Goal: Check status: Check status

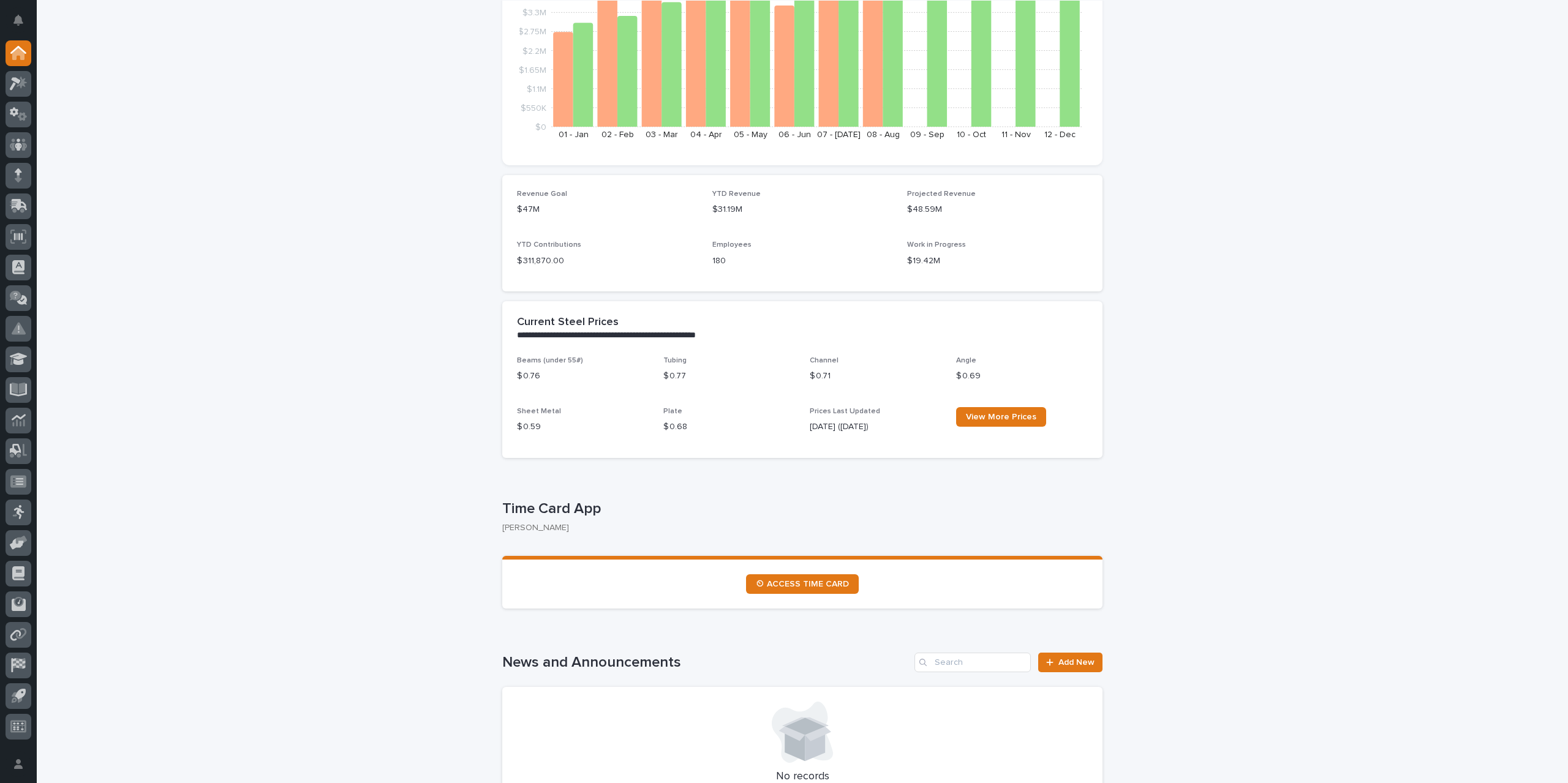
scroll to position [306, 0]
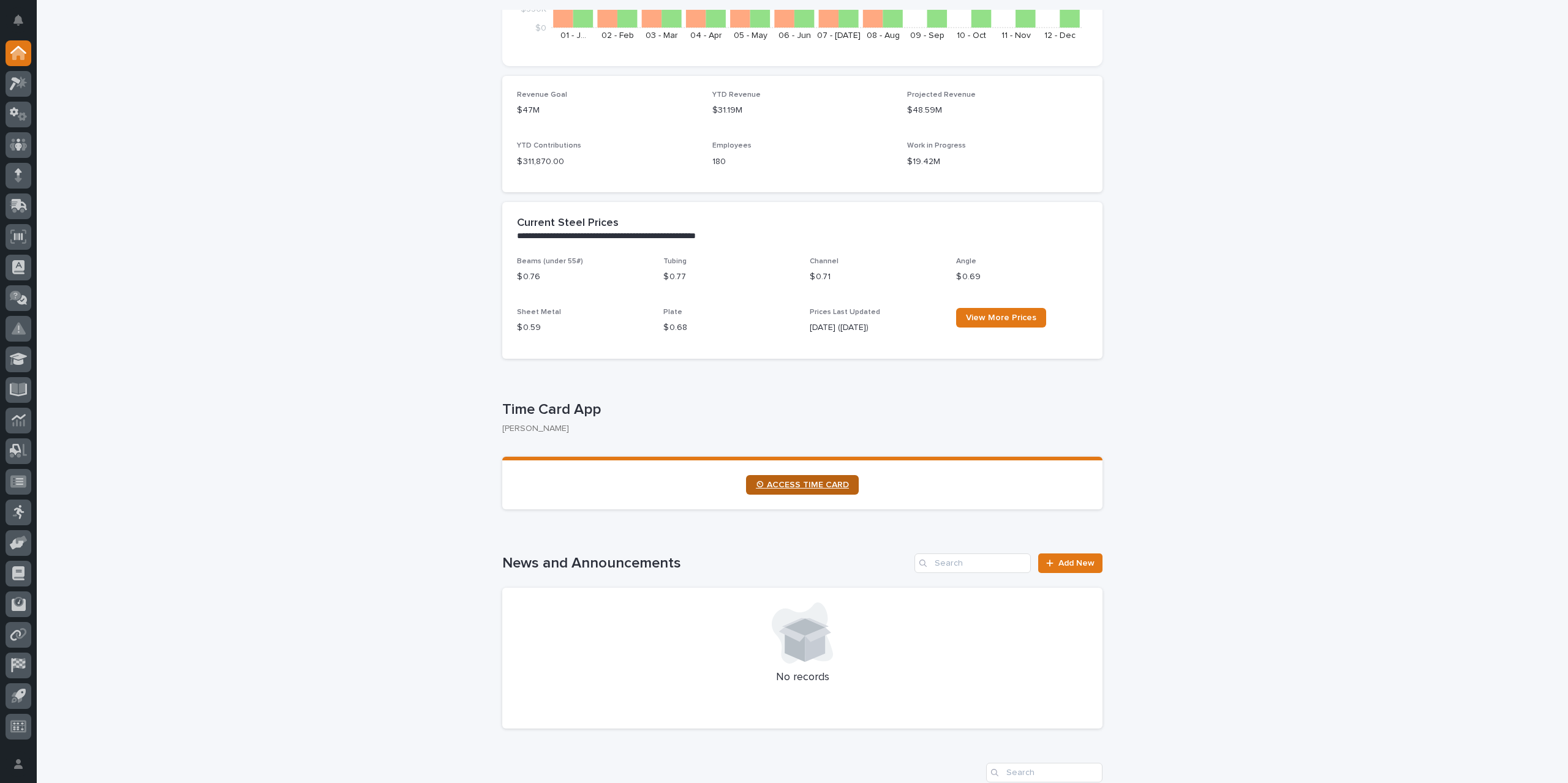
click at [825, 487] on span "⏲ ACCESS TIME CARD" at bounding box center [802, 485] width 93 height 8
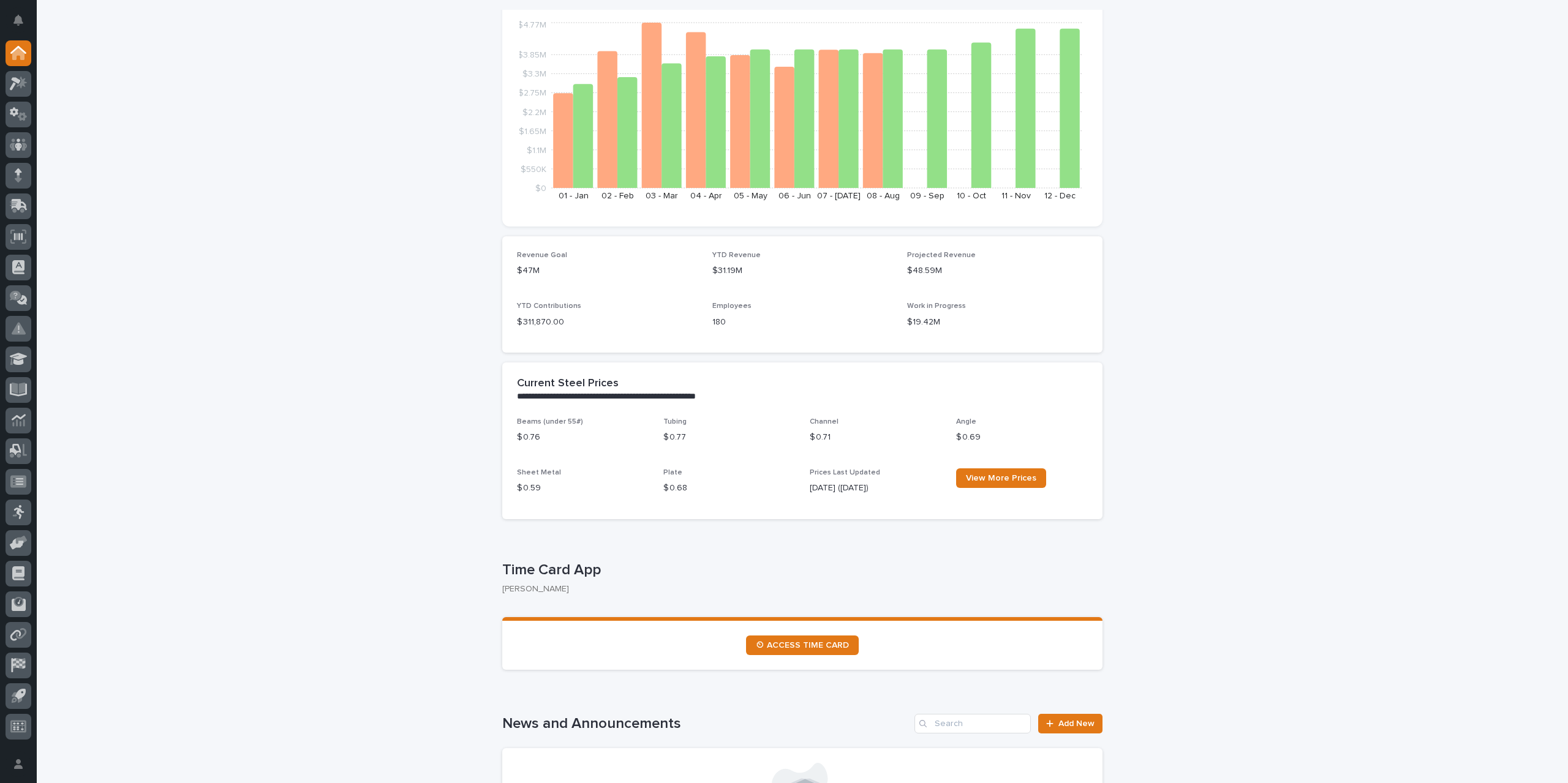
scroll to position [0, 0]
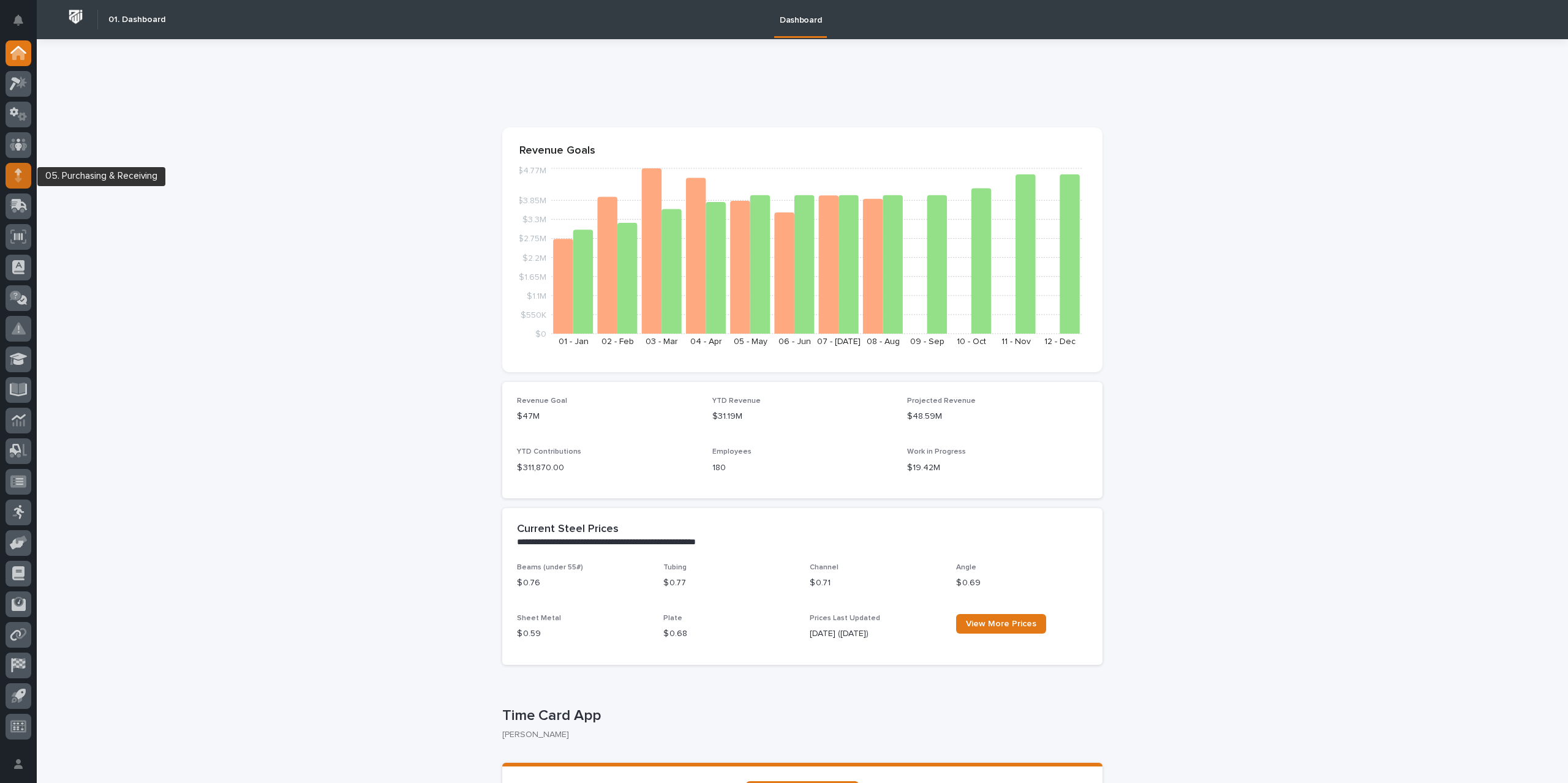
click at [19, 174] on icon at bounding box center [18, 172] width 8 height 7
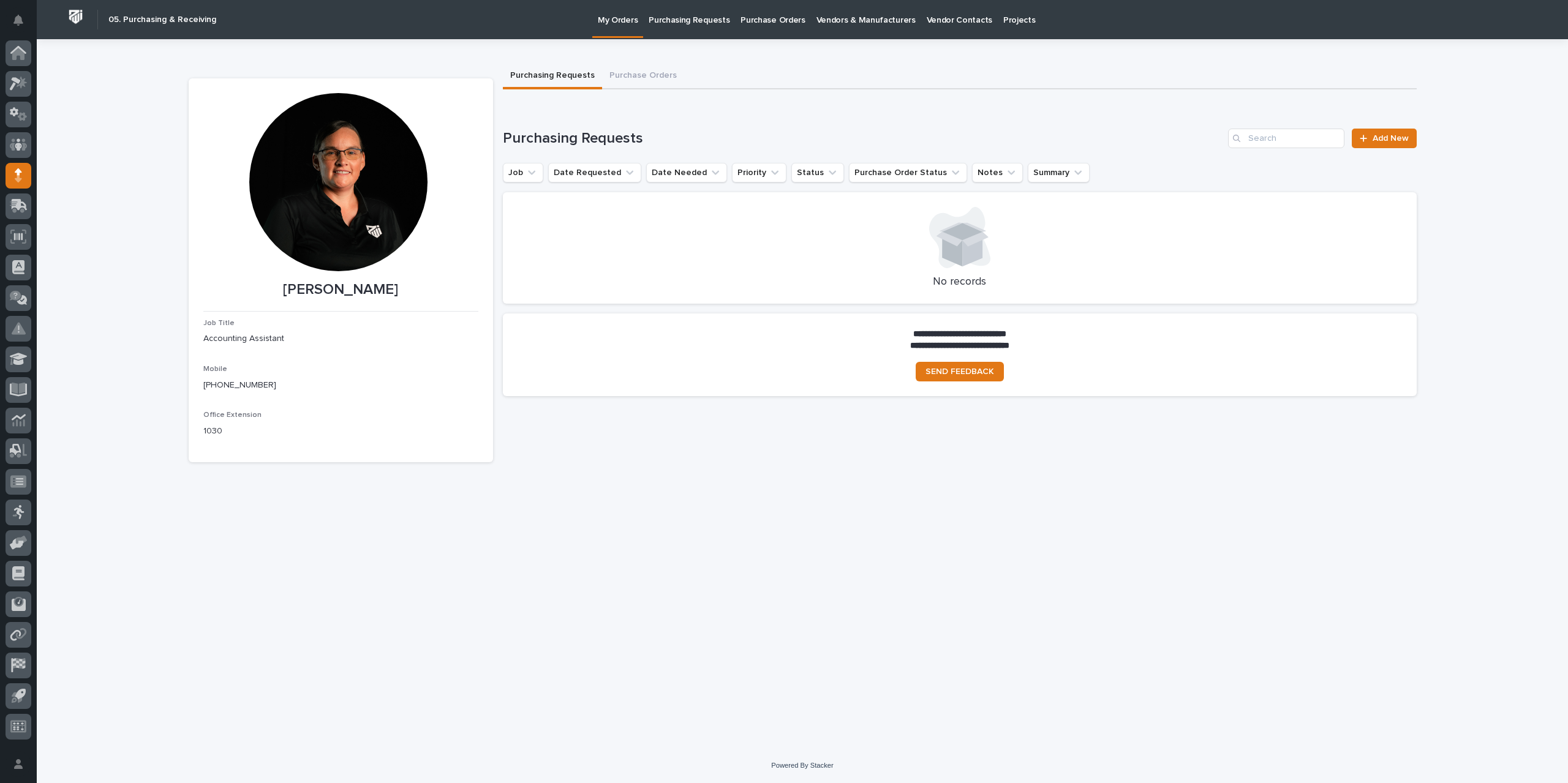
click at [765, 23] on p "Purchase Orders" at bounding box center [773, 12] width 65 height 25
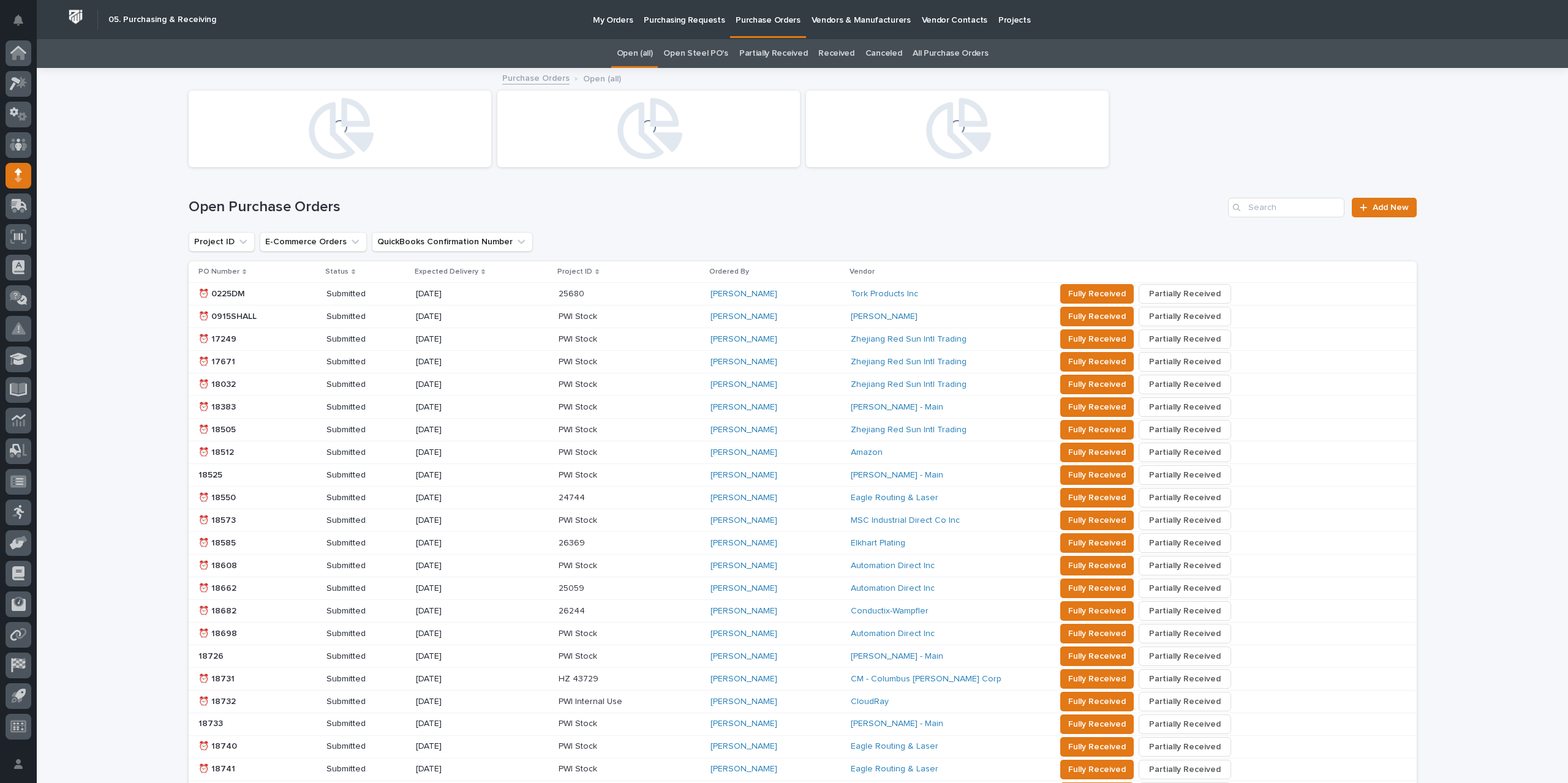
click at [954, 57] on link "All Purchase Orders" at bounding box center [950, 54] width 76 height 29
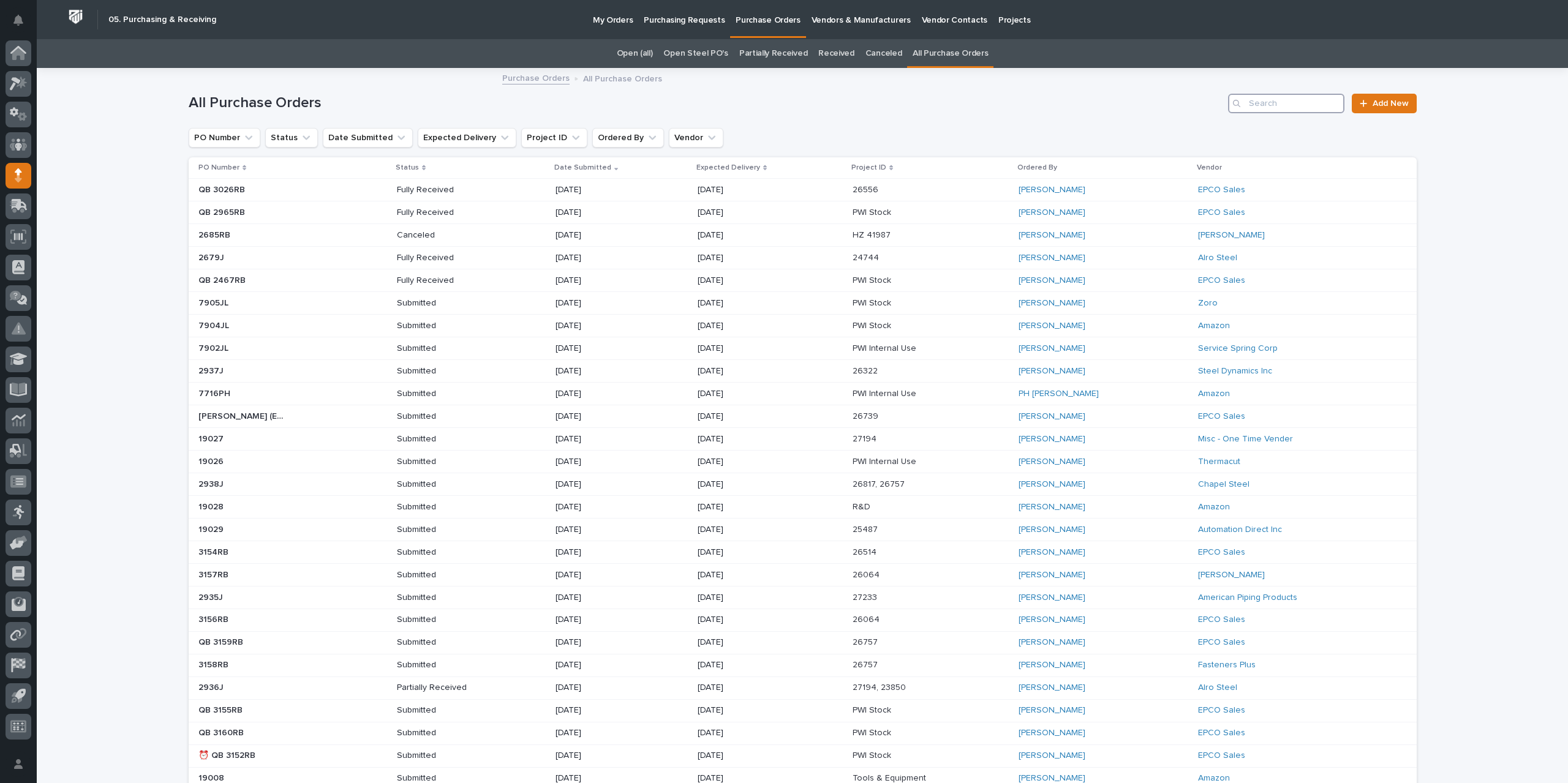
click at [1277, 104] on input "Search" at bounding box center [1286, 103] width 116 height 20
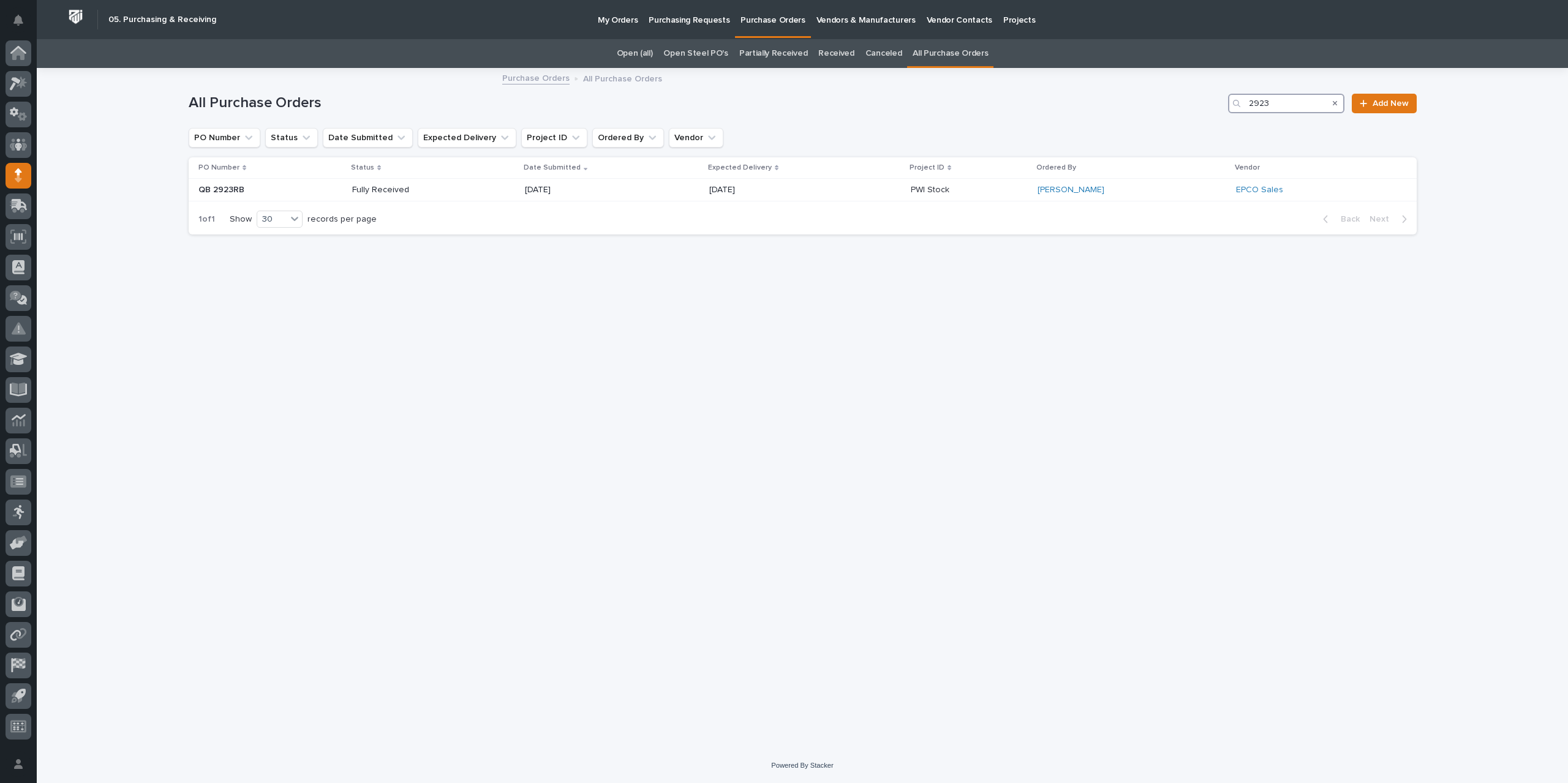
drag, startPoint x: 1284, startPoint y: 105, endPoint x: 1174, endPoint y: 100, distance: 110.1
click at [1174, 100] on div "All Purchase Orders 2923 Add New" at bounding box center [803, 103] width 1228 height 20
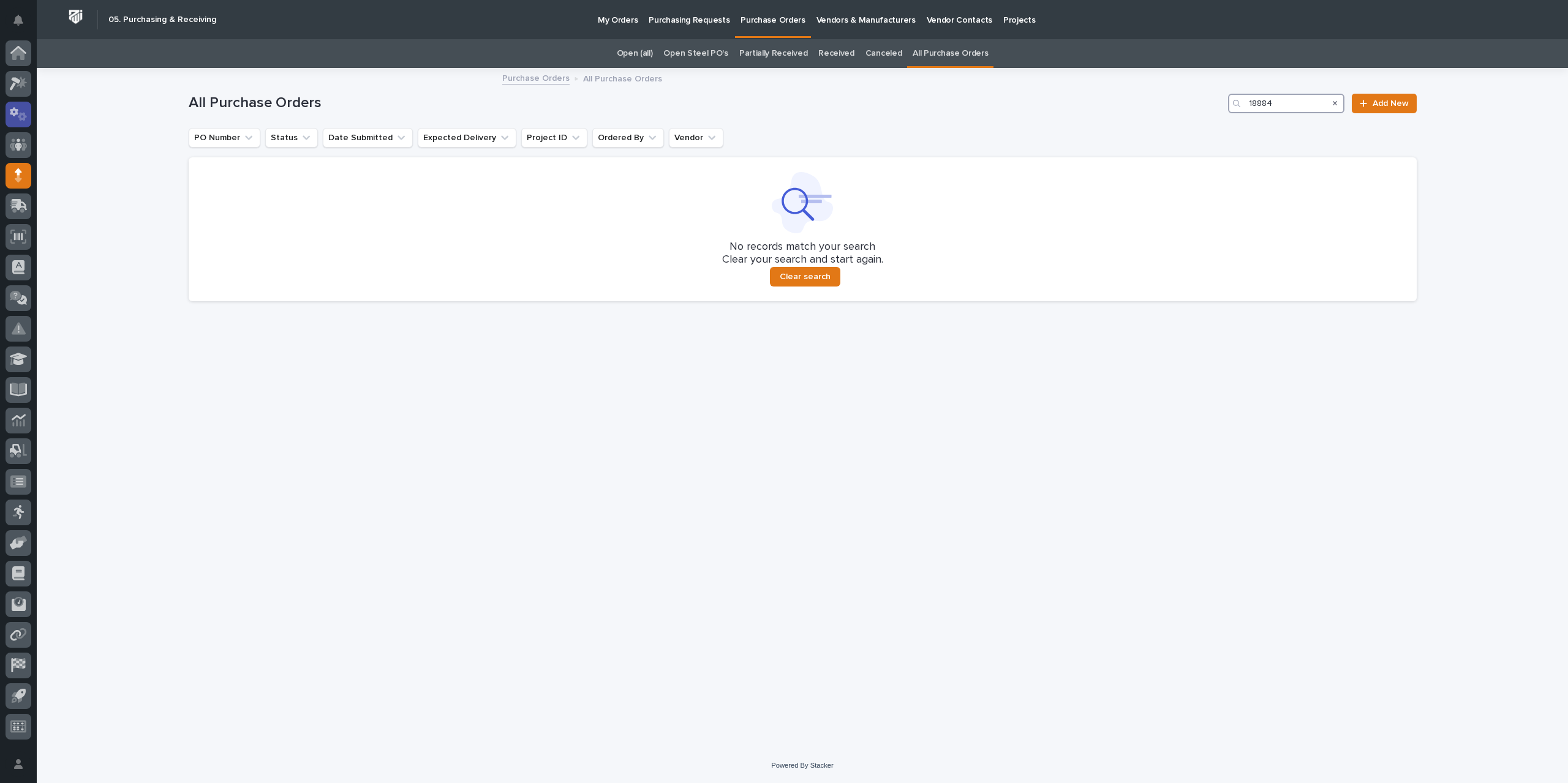
type input "18884"
click at [243, 516] on div "Loading... Saving… Loading... Saving… All Purchase Orders 18884 Add New PO Numb…" at bounding box center [803, 394] width 1240 height 648
click at [12, 85] on icon at bounding box center [15, 84] width 11 height 14
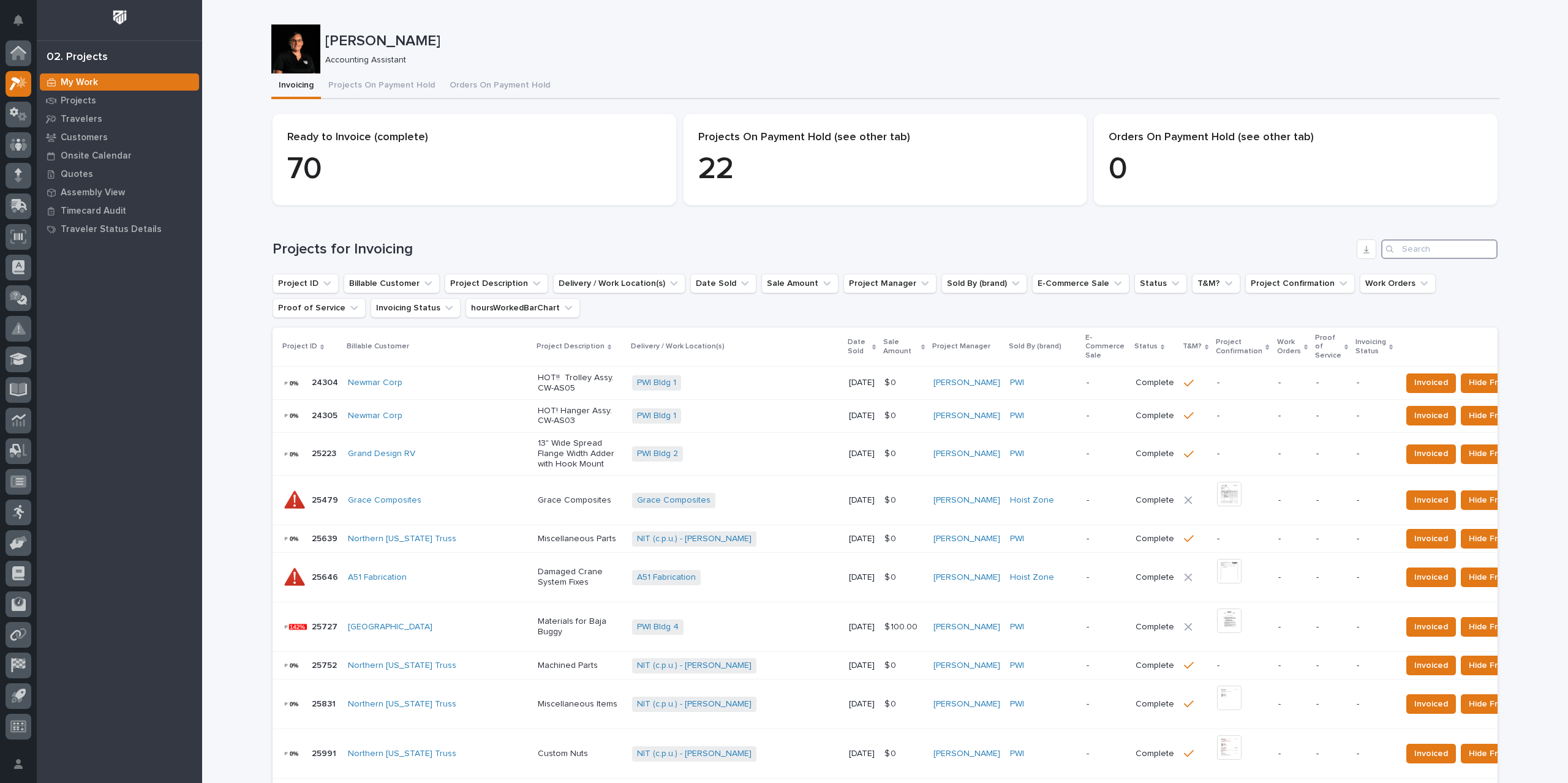
click at [1407, 254] on input "Search" at bounding box center [1439, 249] width 116 height 20
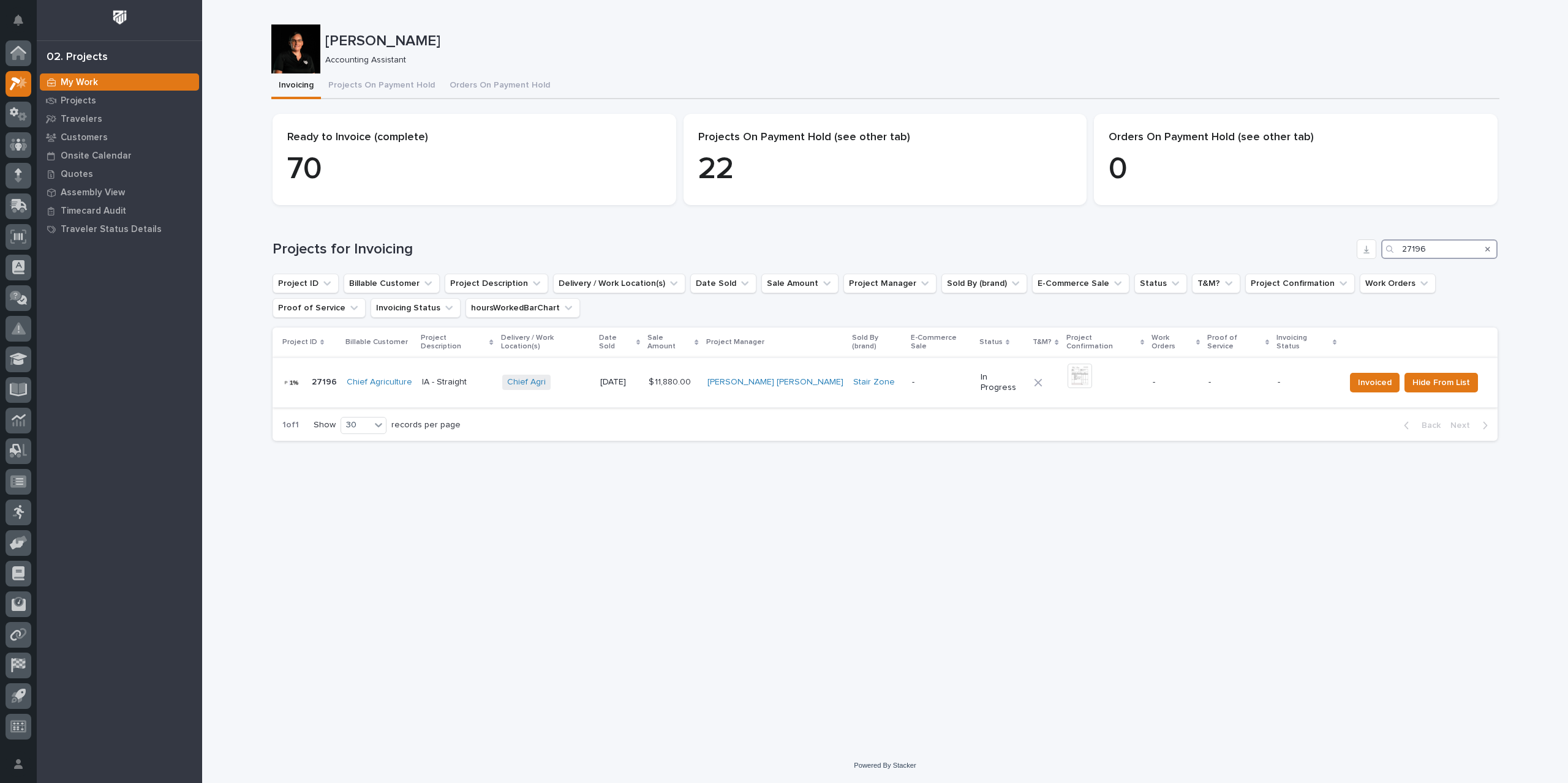
type input "27196"
click at [919, 381] on div "-" at bounding box center [941, 382] width 59 height 20
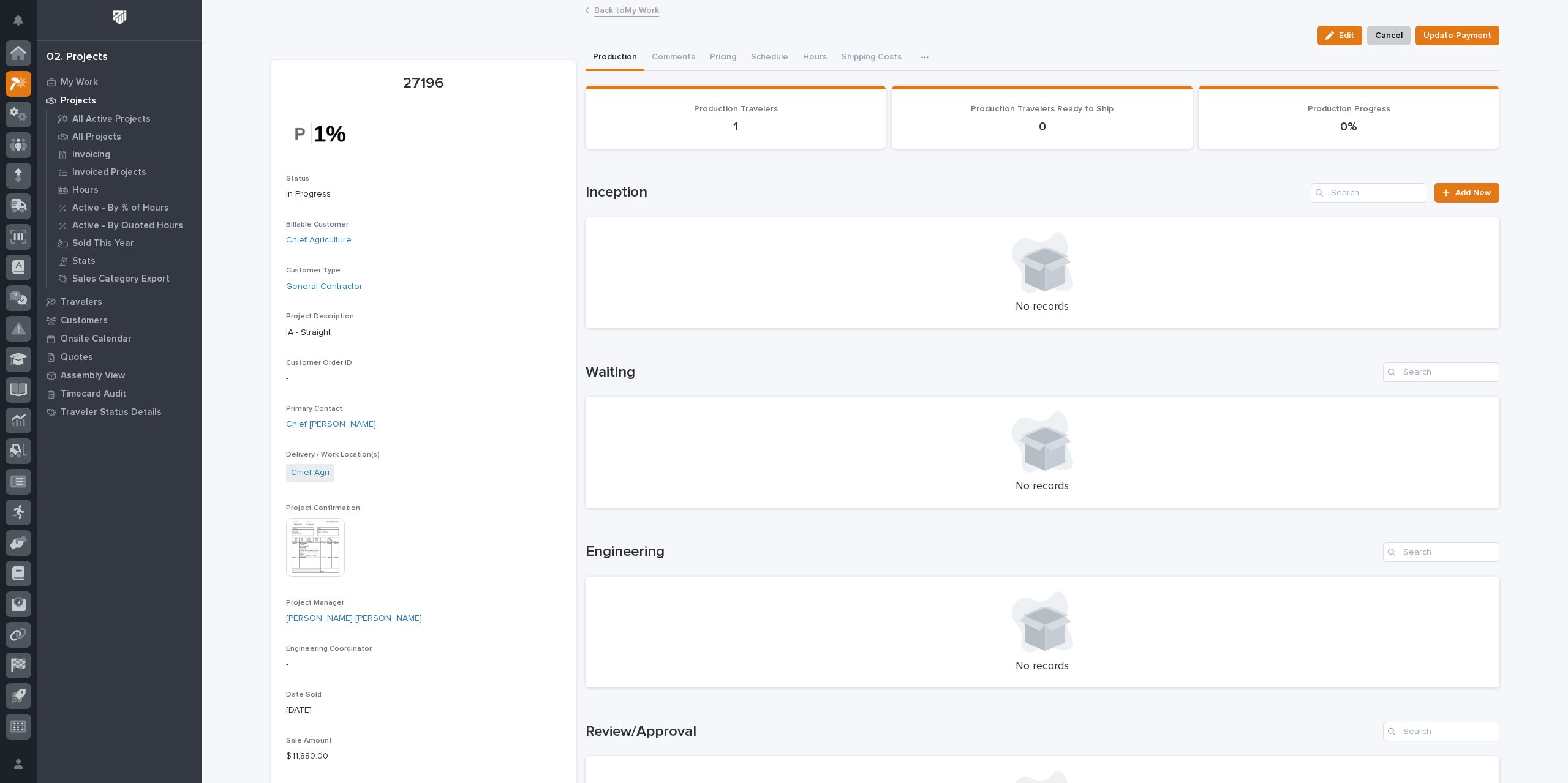
click at [299, 553] on img at bounding box center [315, 547] width 59 height 59
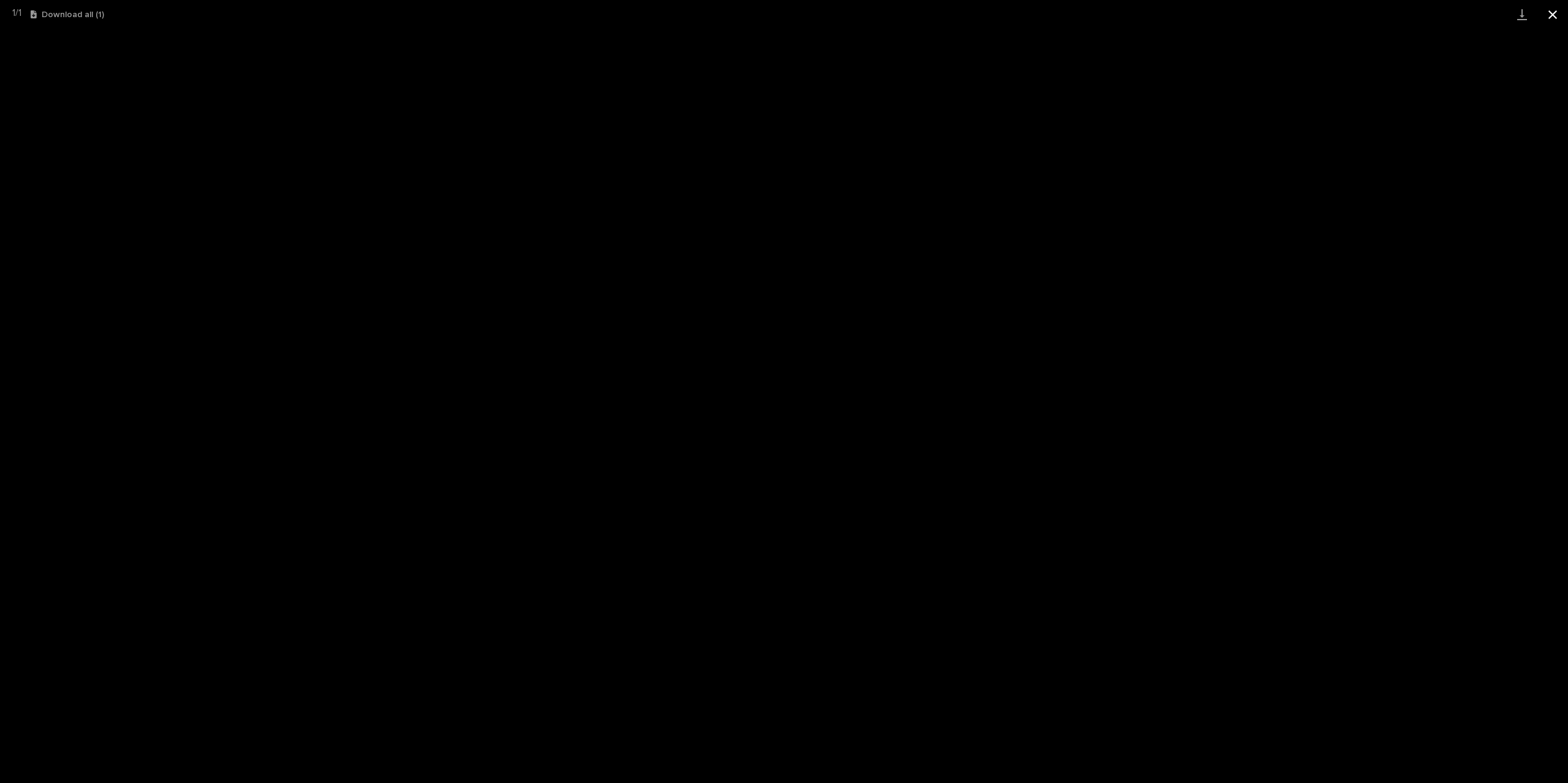
click at [1547, 15] on button "Close gallery" at bounding box center [1552, 14] width 31 height 29
